Goal: Information Seeking & Learning: Learn about a topic

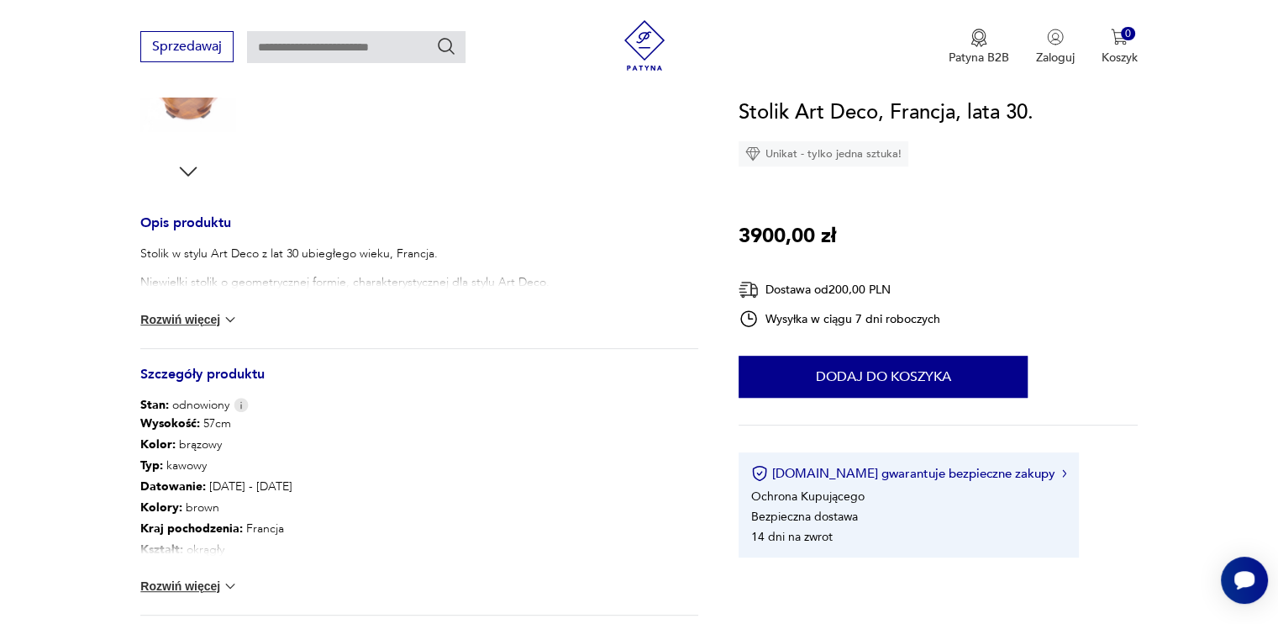
scroll to position [588, 0]
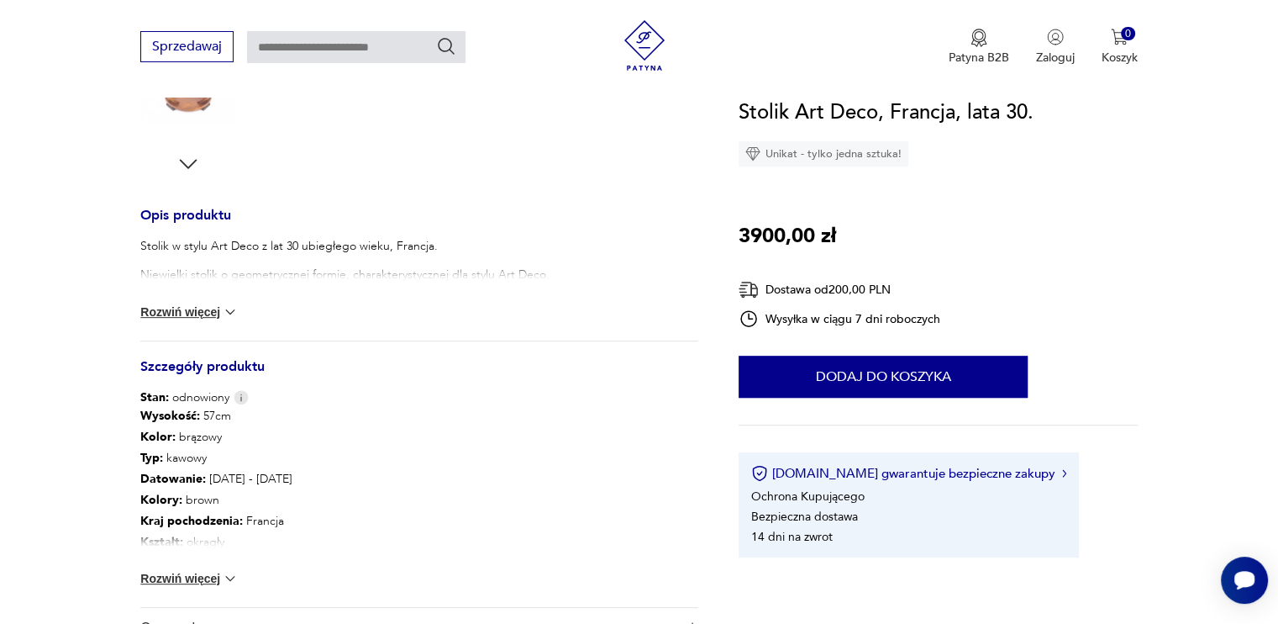
click at [181, 312] on button "Rozwiń więcej" at bounding box center [188, 311] width 97 height 17
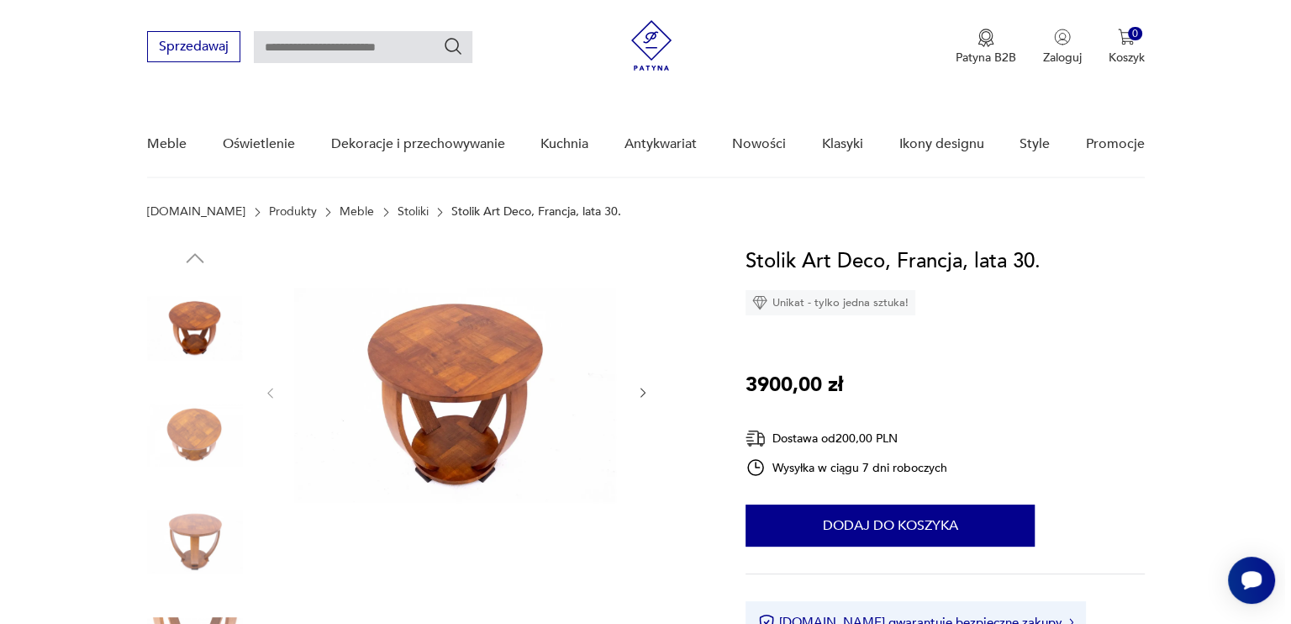
scroll to position [0, 0]
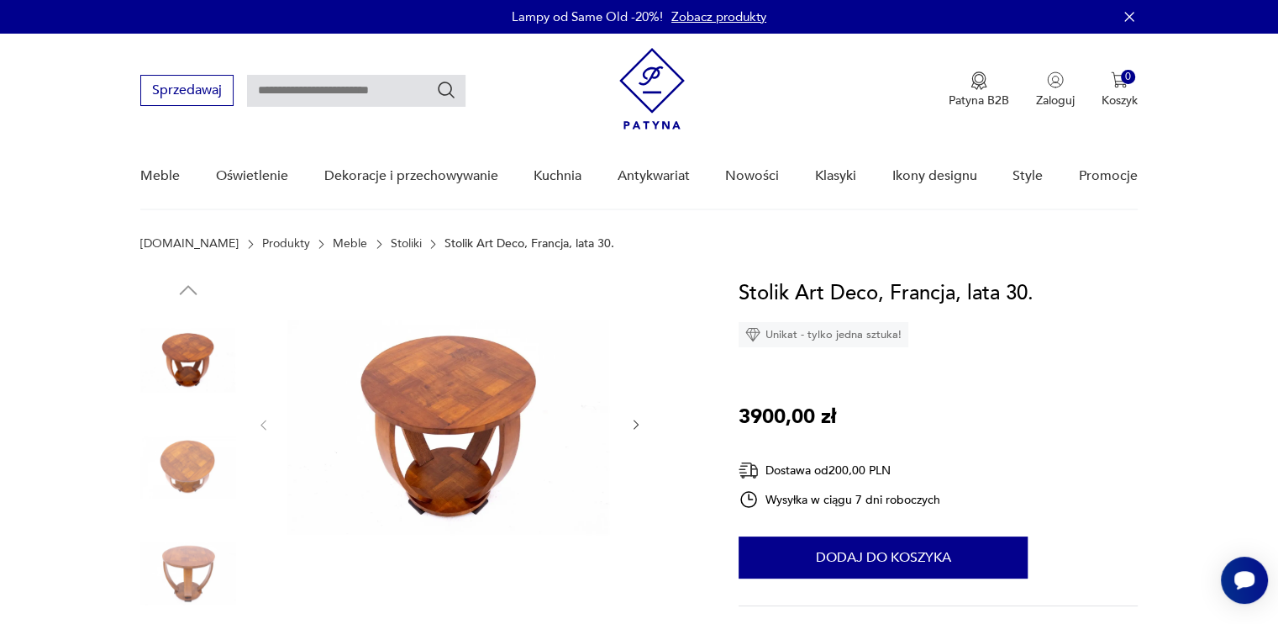
click at [455, 392] on img at bounding box center [449, 423] width 324 height 292
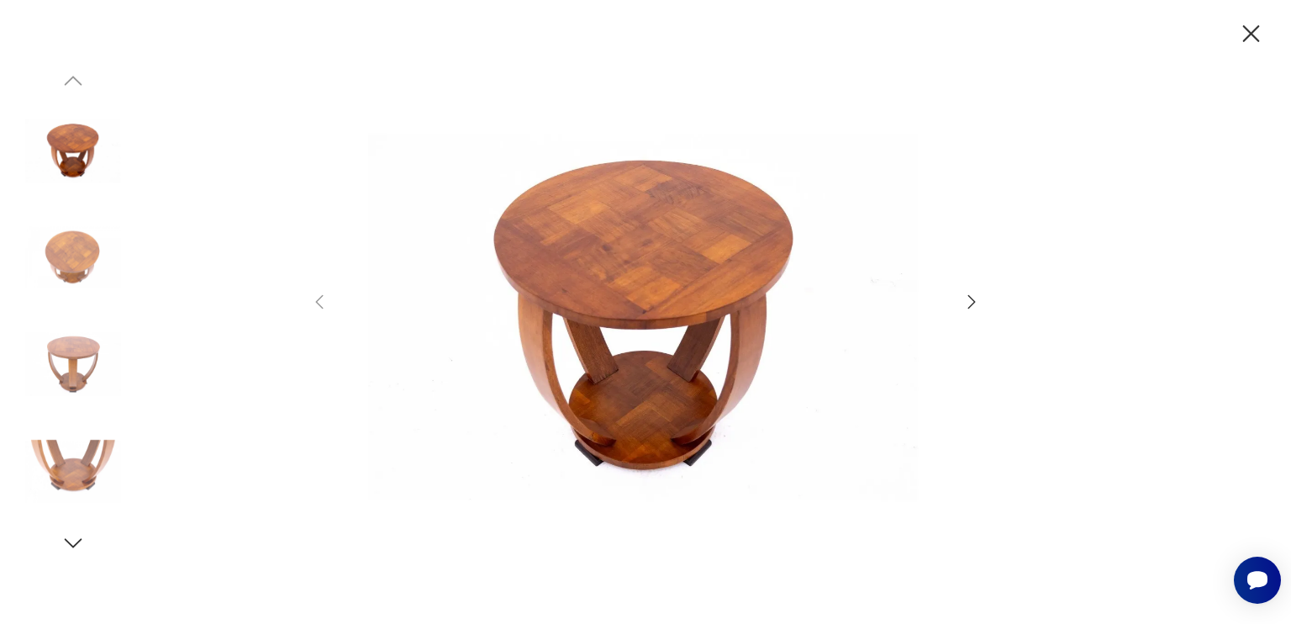
click at [99, 463] on img at bounding box center [73, 472] width 96 height 96
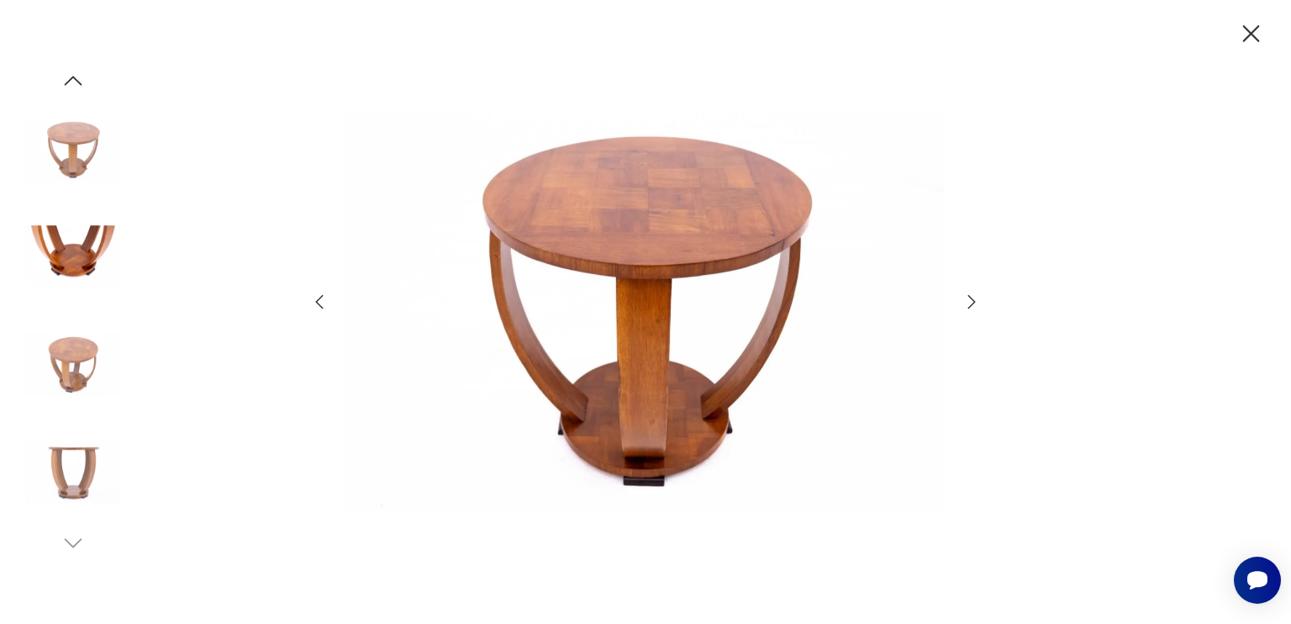
click at [83, 361] on img at bounding box center [73, 364] width 96 height 96
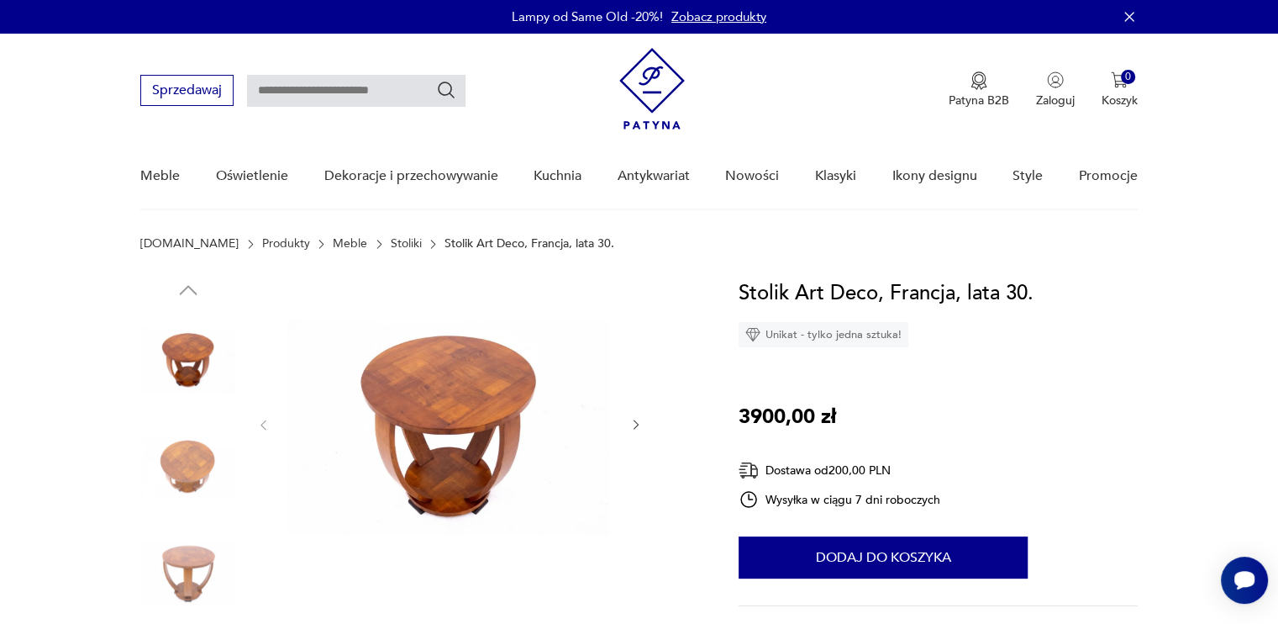
click at [391, 241] on link "Stoliki" at bounding box center [406, 243] width 31 height 13
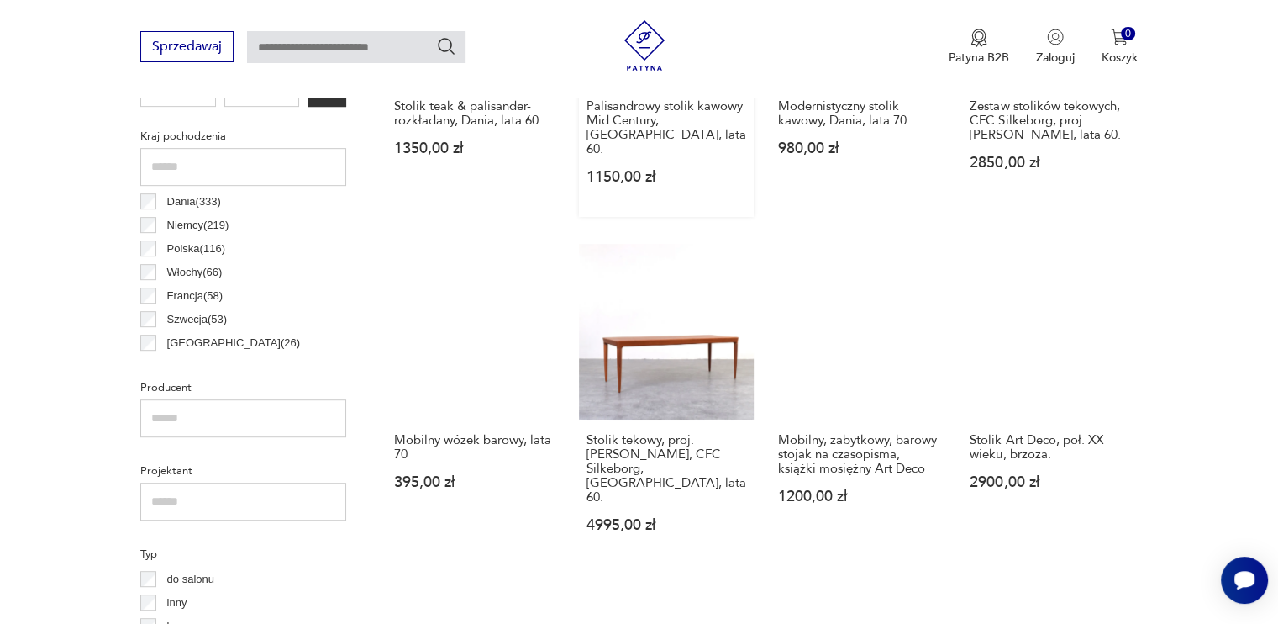
scroll to position [865, 0]
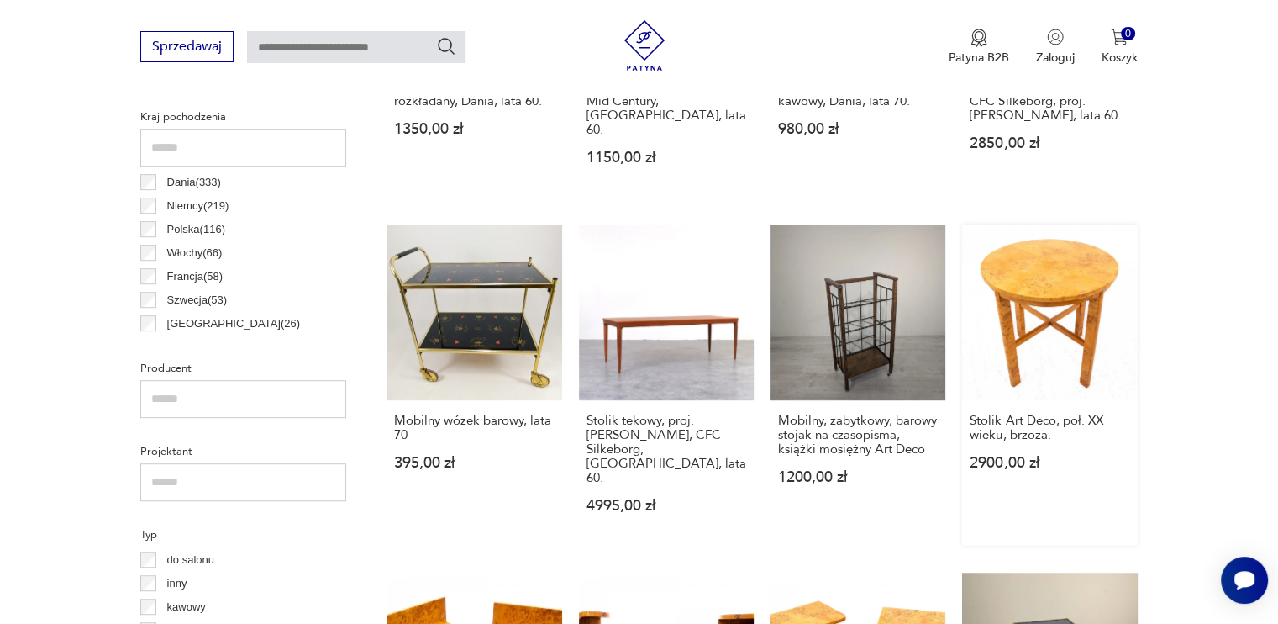
click at [1085, 318] on link "Stolik Art Deco, poł. XX wieku, brzoza. 2900,00 zł" at bounding box center [1049, 384] width 175 height 320
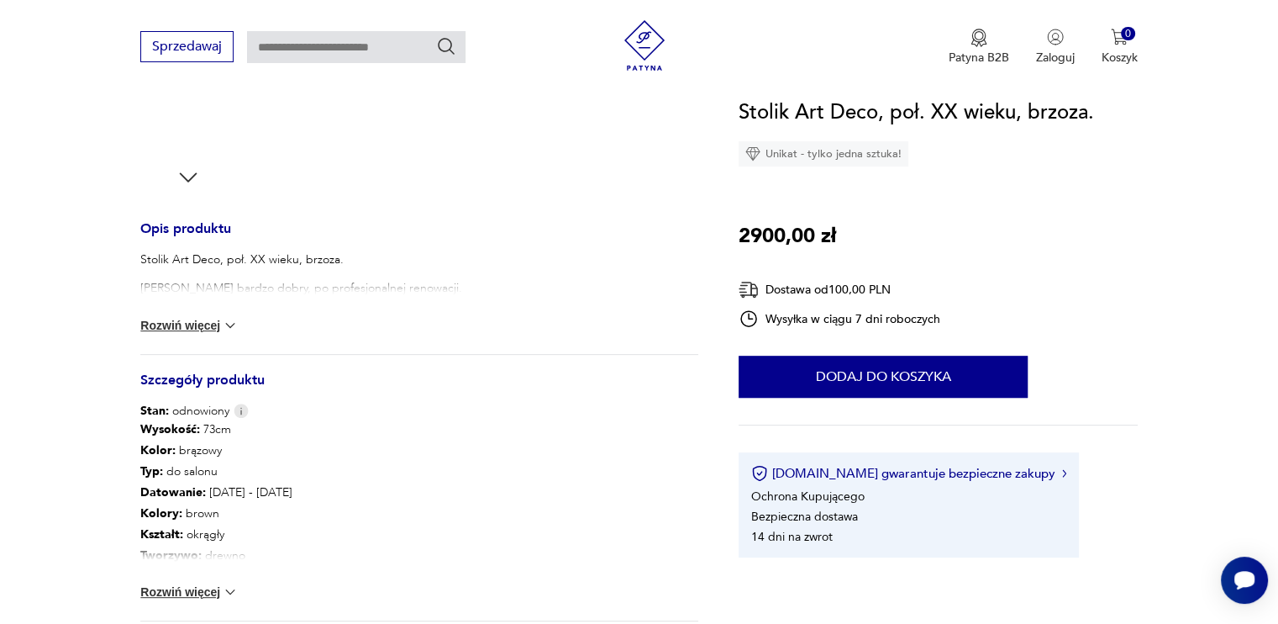
scroll to position [672, 0]
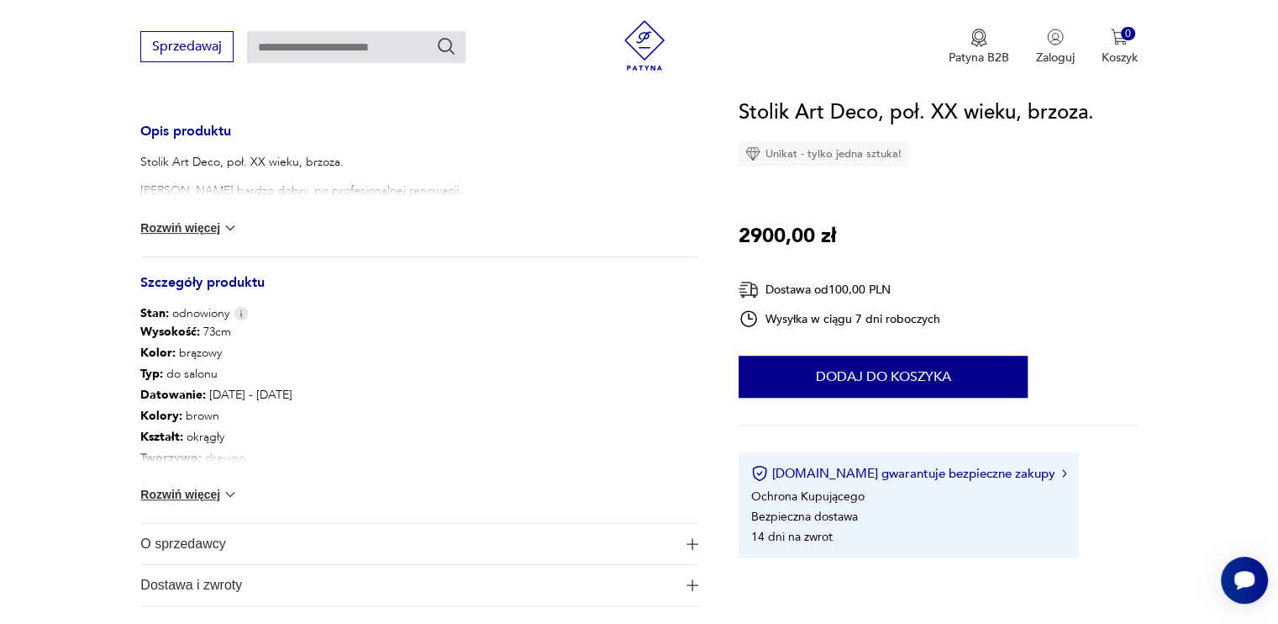
click at [197, 494] on button "Rozwiń więcej" at bounding box center [188, 494] width 97 height 17
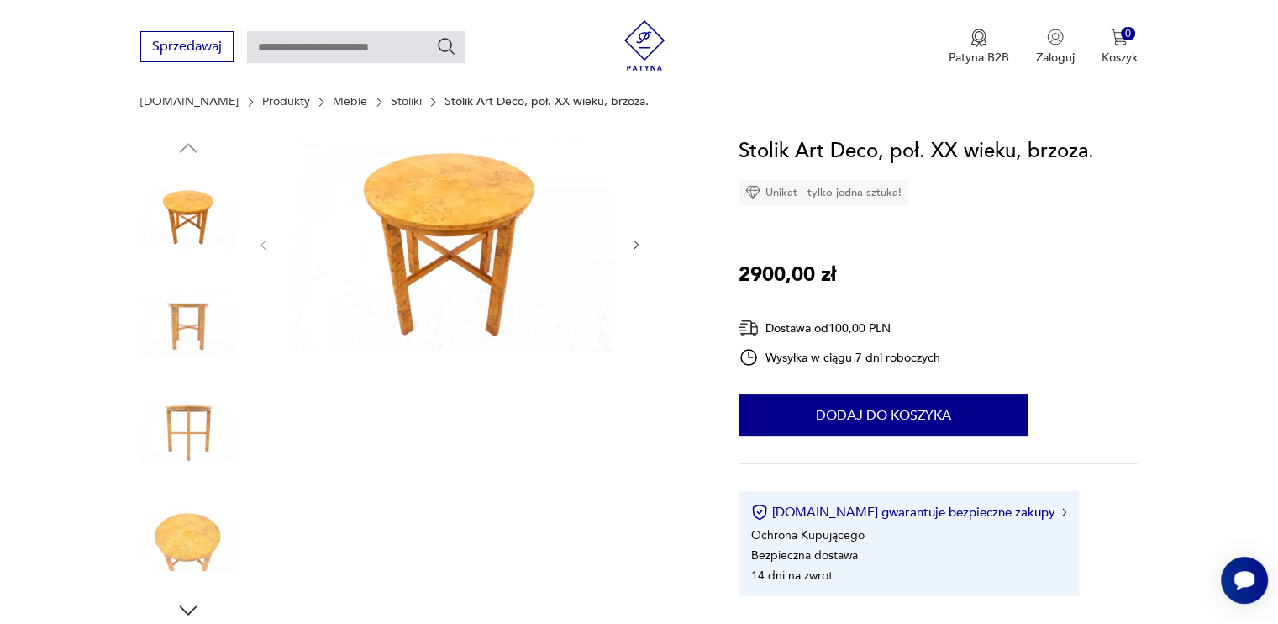
scroll to position [168, 0]
